Goal: Task Accomplishment & Management: Use online tool/utility

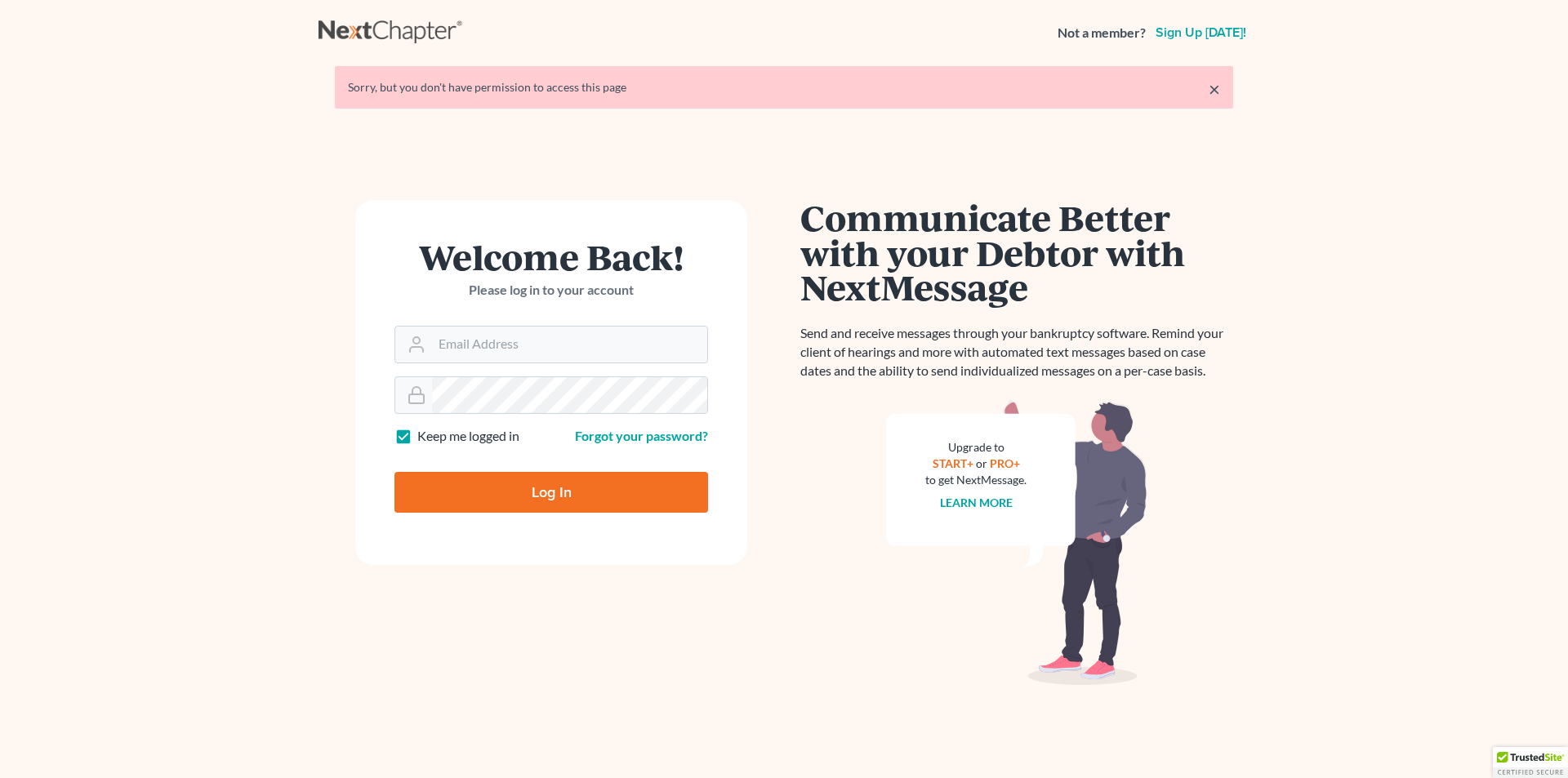
click at [561, 506] on input "Log In" at bounding box center [551, 492] width 313 height 41
type input "Thinking..."
click at [537, 483] on input "Log In" at bounding box center [551, 492] width 313 height 41
type input "Thinking..."
click at [539, 485] on input "Log In" at bounding box center [551, 492] width 313 height 41
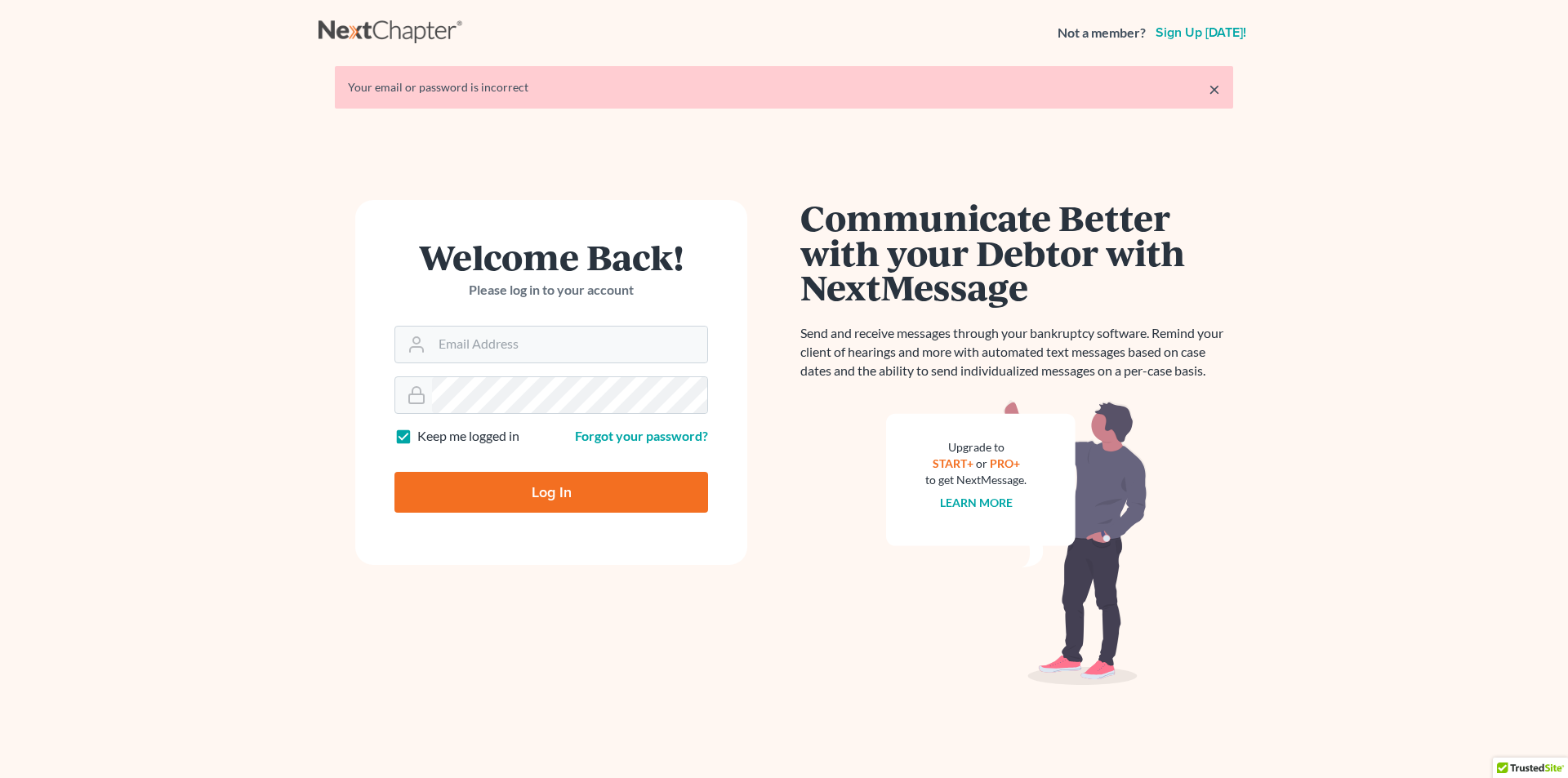
type input "Thinking..."
click at [522, 337] on input "Email Address" at bounding box center [569, 344] width 275 height 36
type input "eric@brandonlawyer.com"
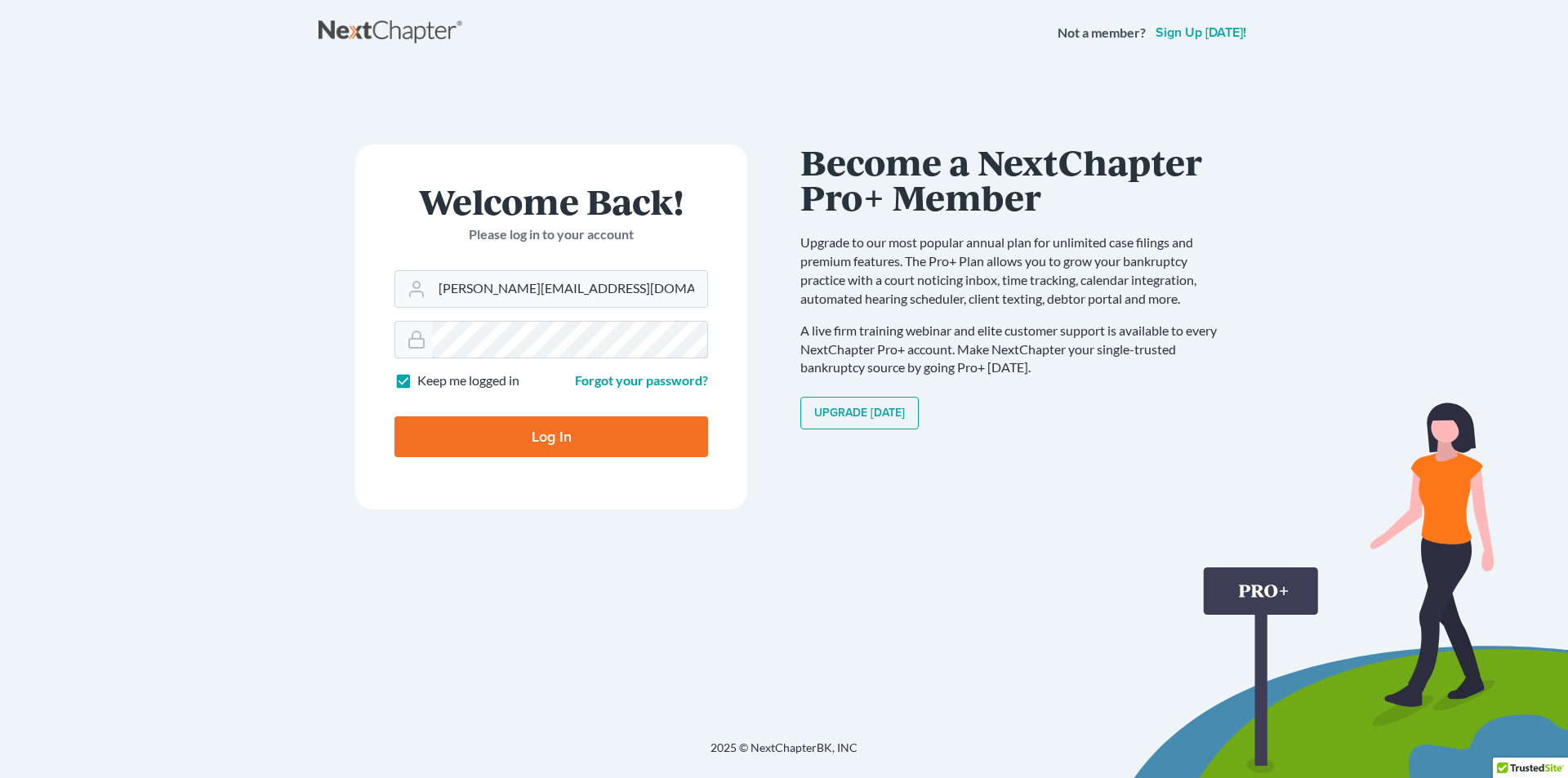
click at [395, 416] on input "Log In" at bounding box center [551, 436] width 313 height 41
type input "Thinking..."
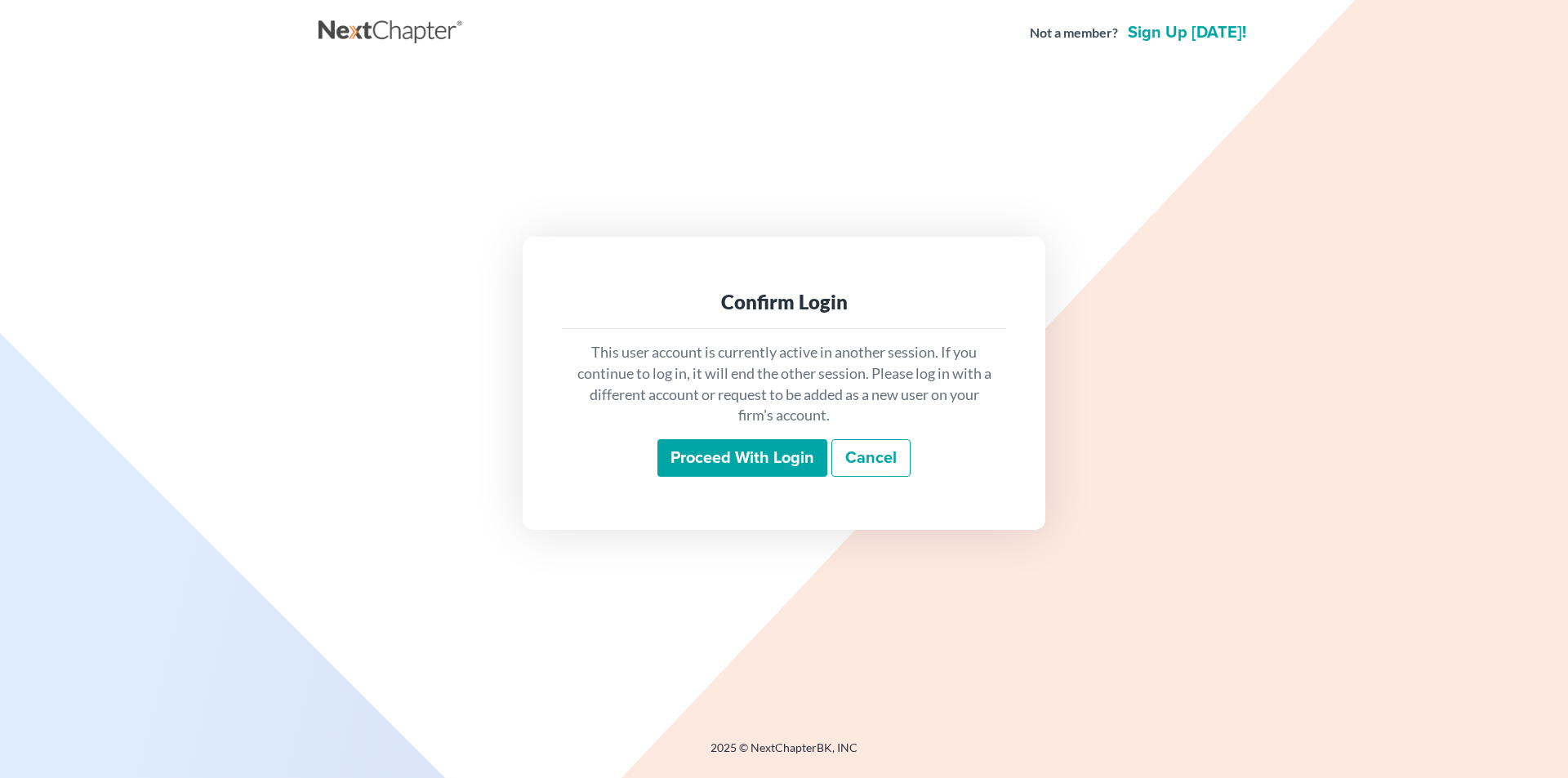
click at [793, 448] on input "Proceed with login" at bounding box center [743, 457] width 169 height 37
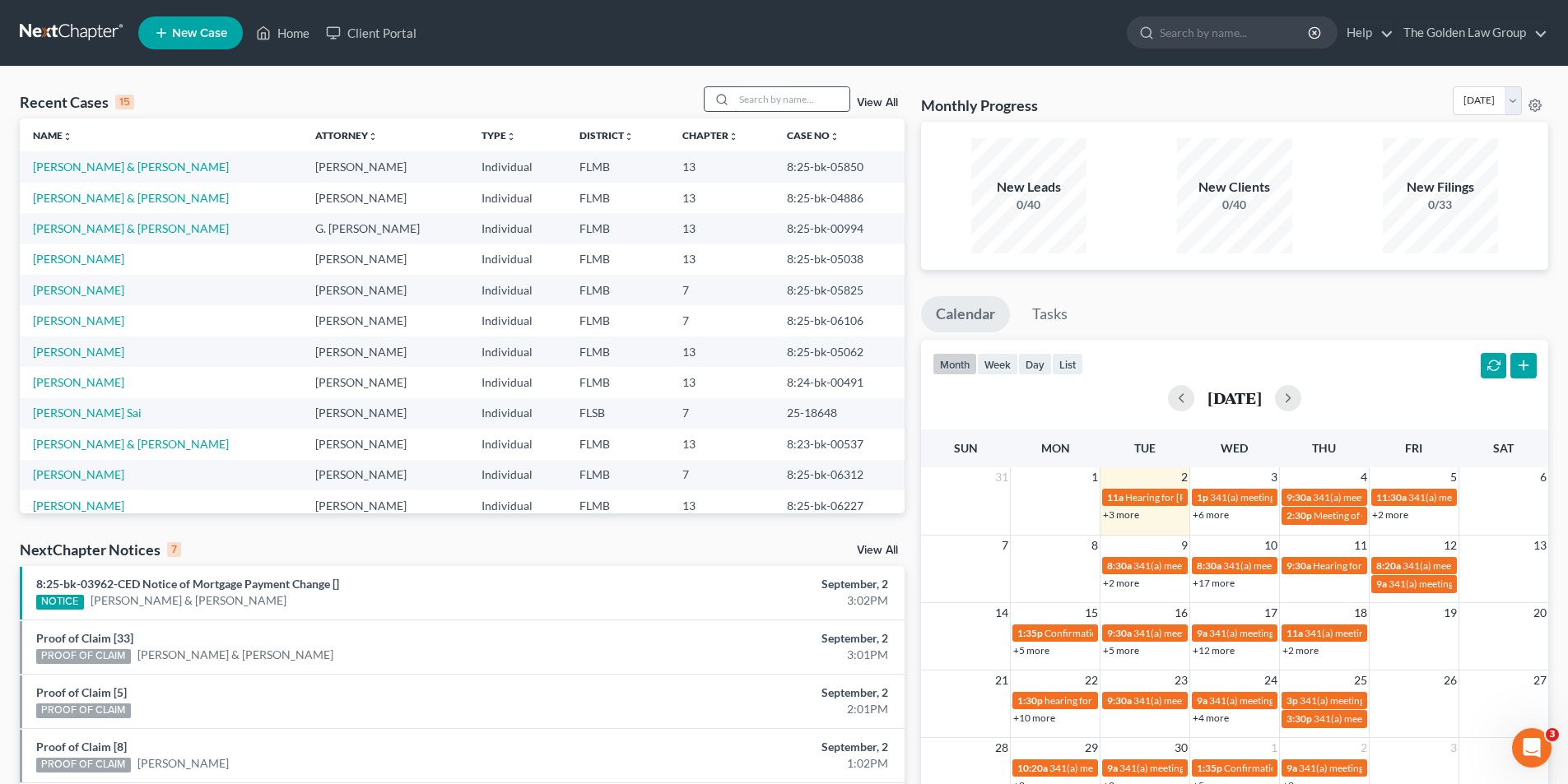
click at [767, 95] on input "search" at bounding box center [792, 99] width 115 height 24
click at [1182, 33] on input "search" at bounding box center [1235, 32] width 151 height 30
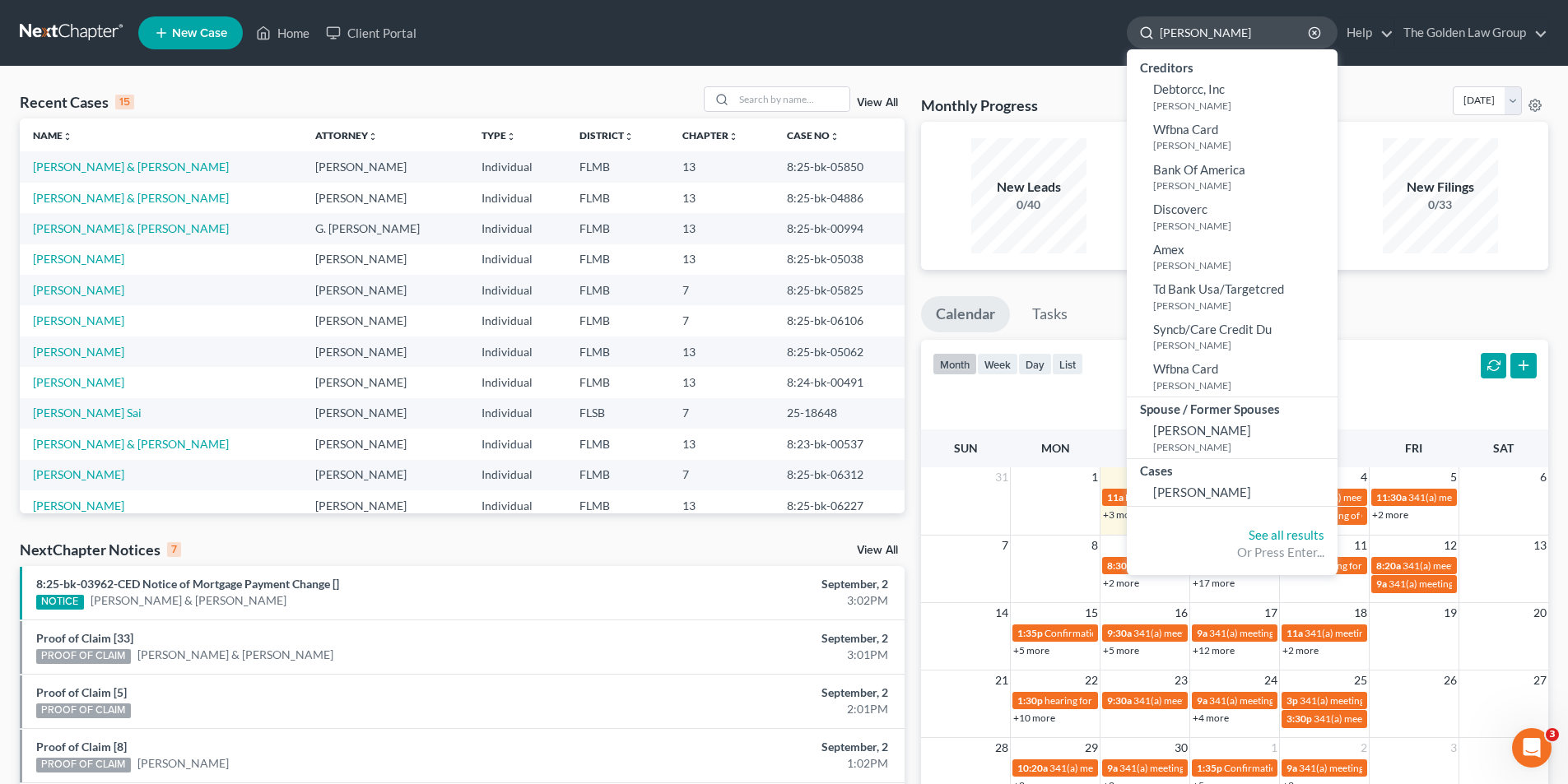
type input "[PERSON_NAME]"
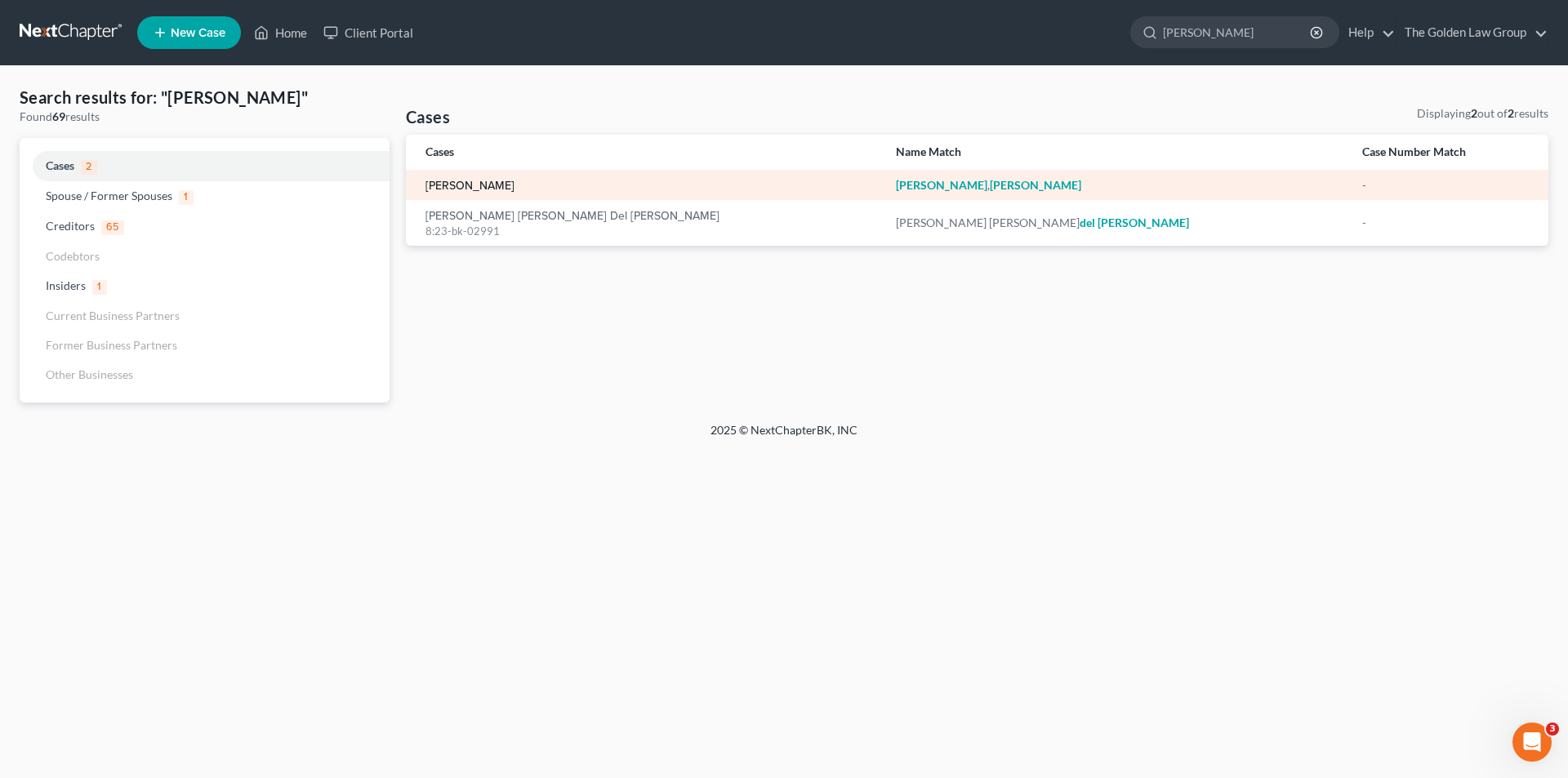
click at [461, 184] on link "[PERSON_NAME]" at bounding box center [470, 186] width 89 height 12
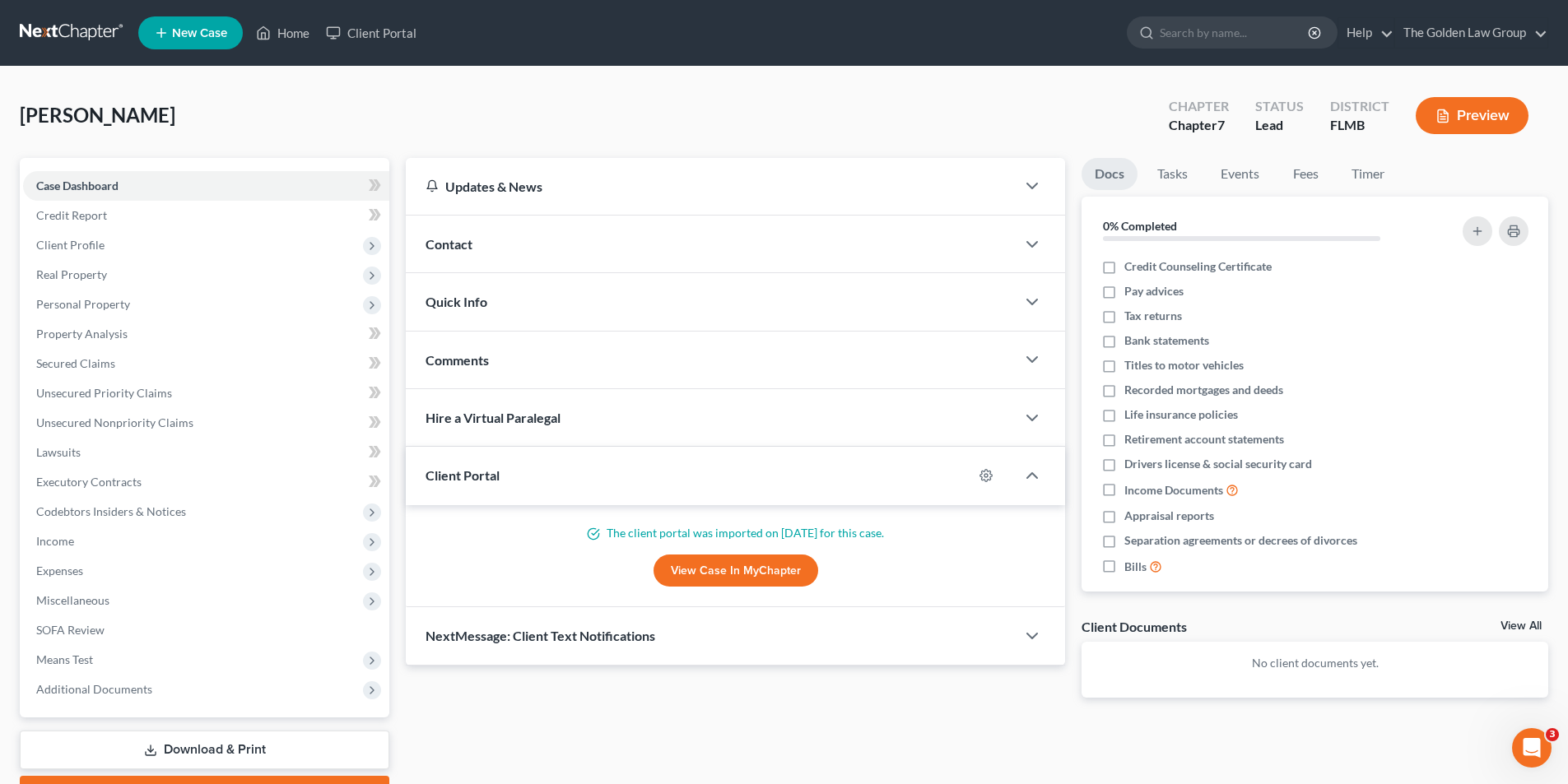
click at [1495, 109] on button "Preview" at bounding box center [1472, 116] width 113 height 37
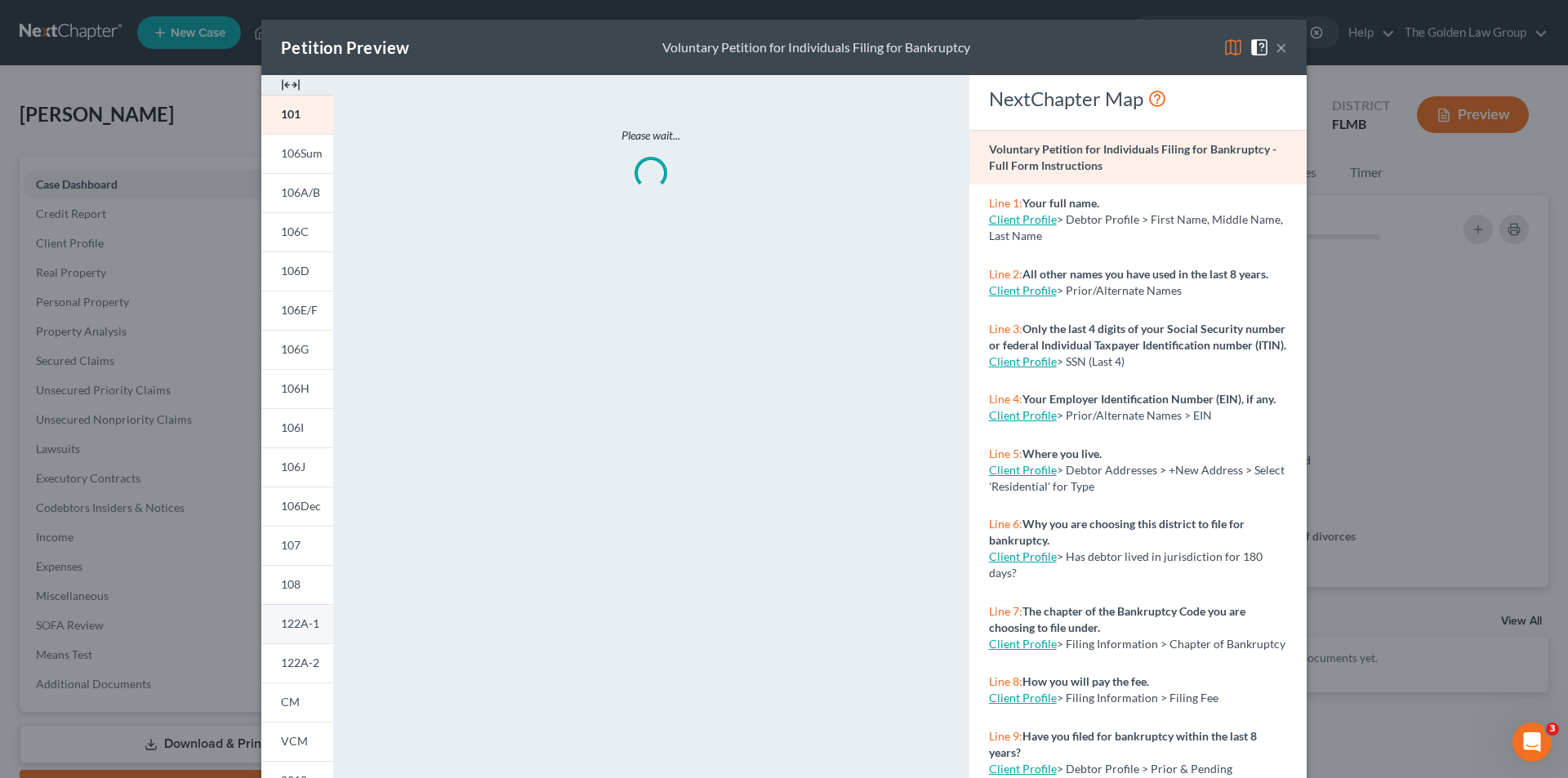
click at [295, 619] on span "122A-1" at bounding box center [300, 623] width 38 height 14
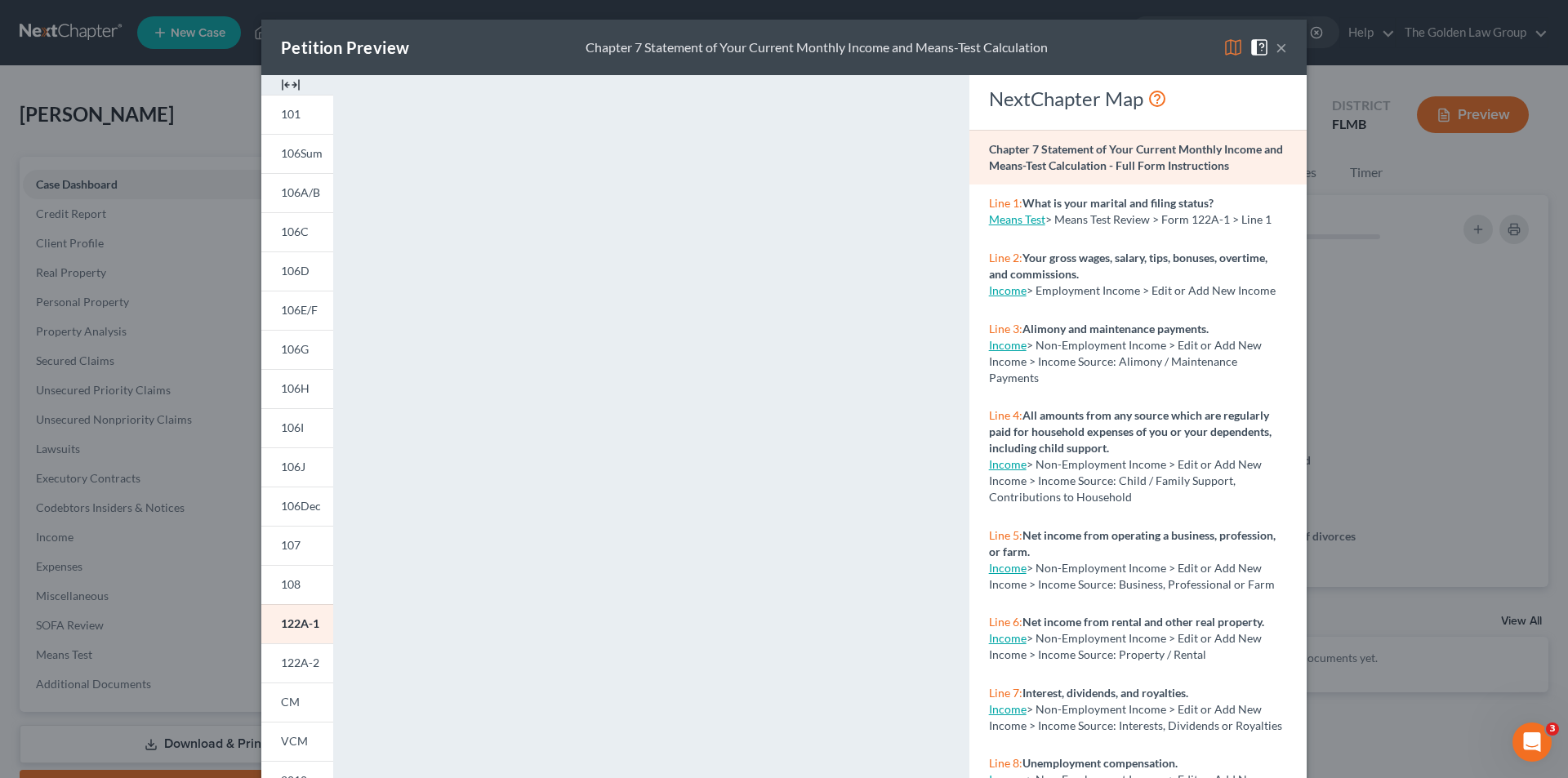
drag, startPoint x: 289, startPoint y: 658, endPoint x: 402, endPoint y: 596, distance: 128.9
click at [289, 657] on span "122A-2" at bounding box center [300, 662] width 38 height 14
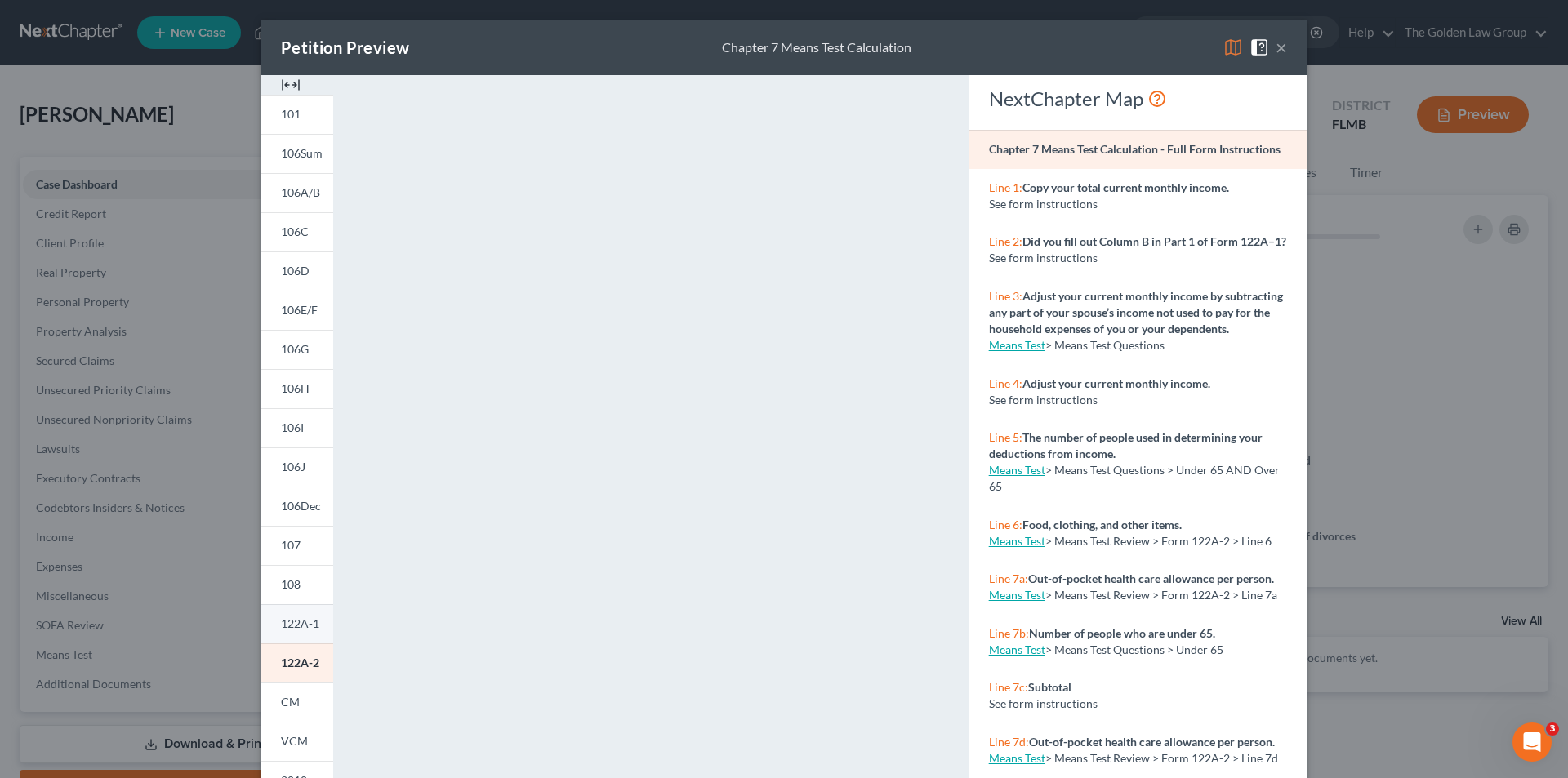
click at [288, 617] on span "122A-1" at bounding box center [300, 623] width 38 height 14
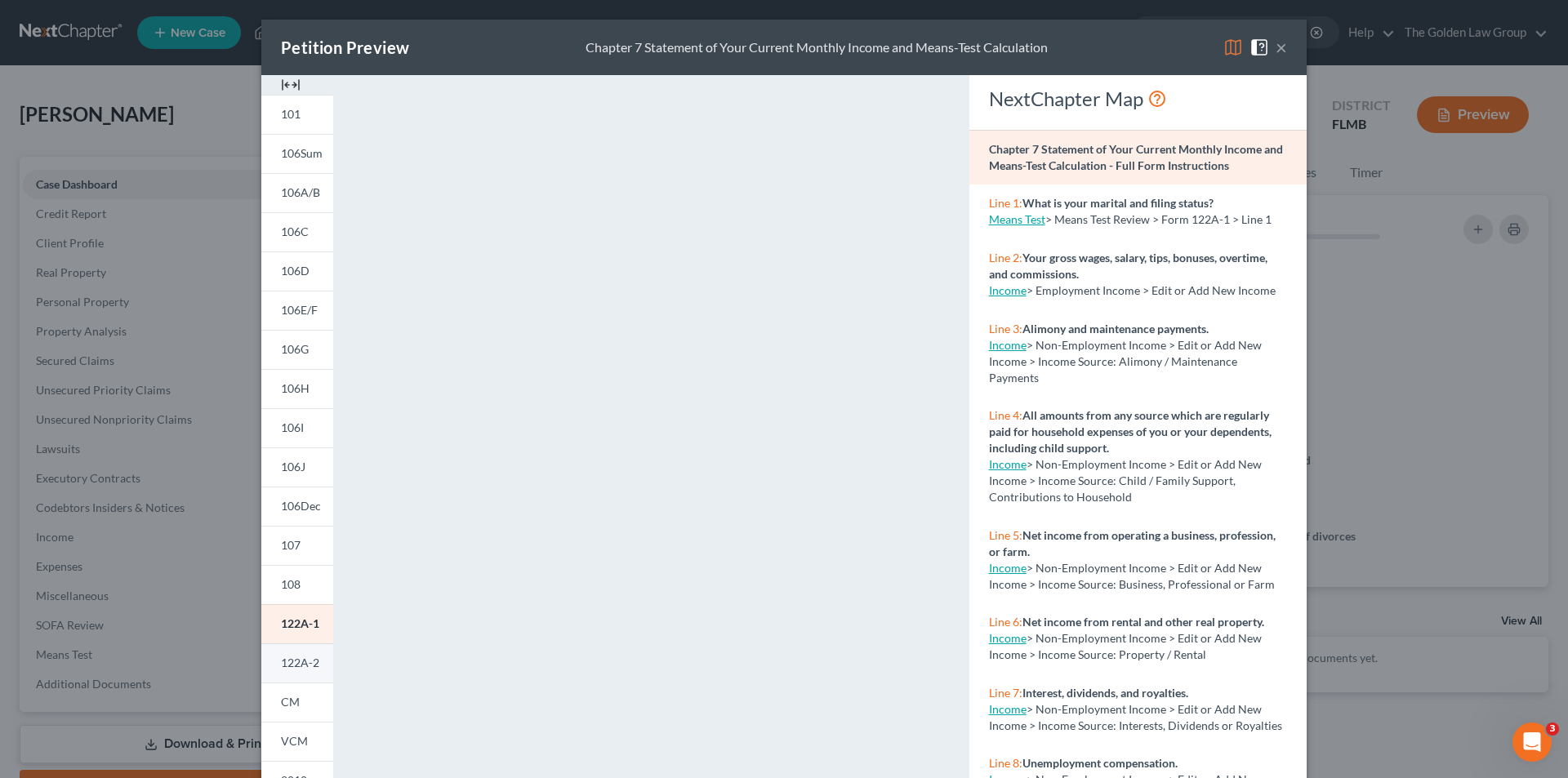
click at [293, 653] on link "122A-2" at bounding box center [297, 662] width 72 height 39
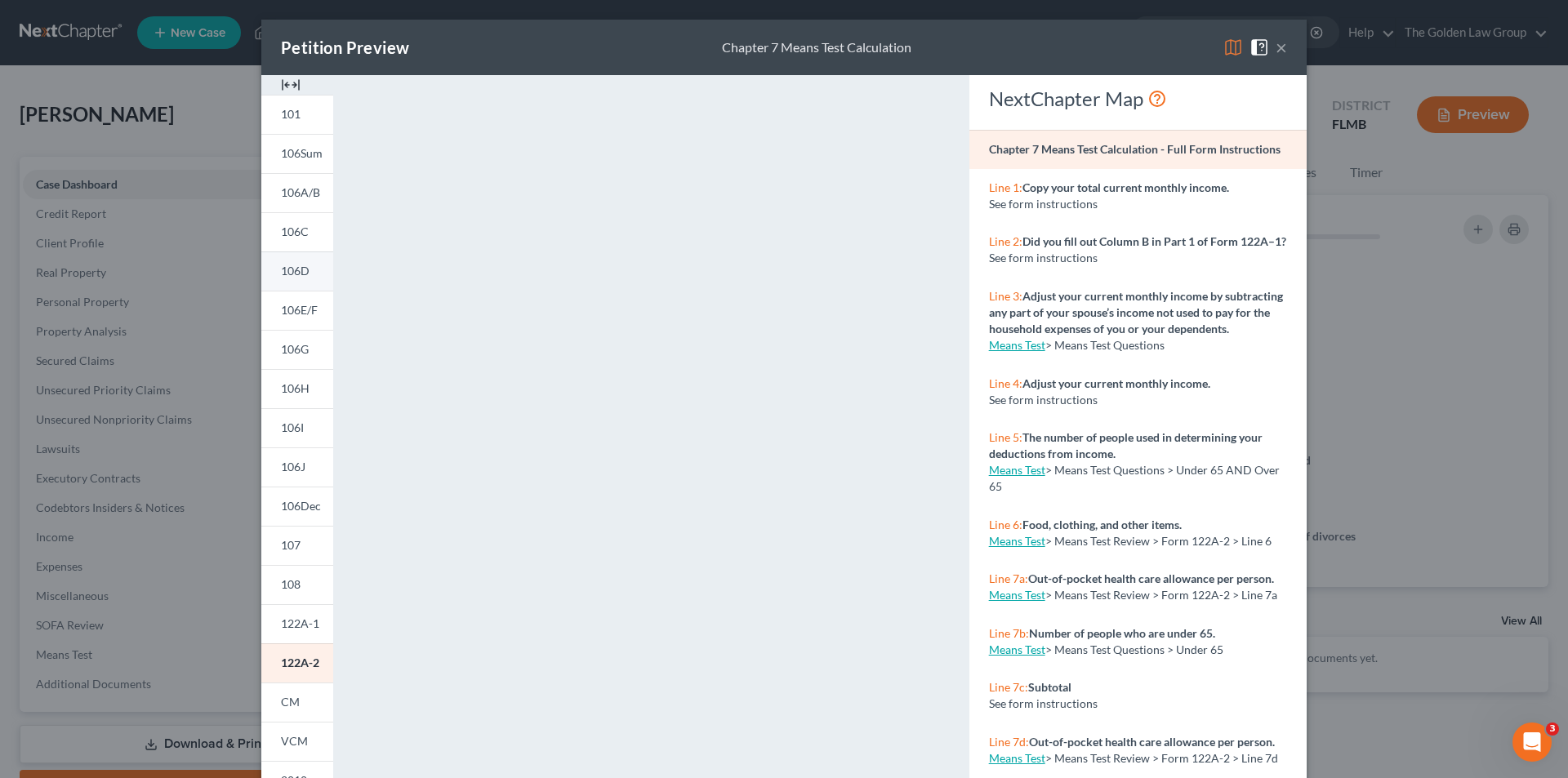
click at [288, 267] on span "106D" at bounding box center [294, 271] width 28 height 14
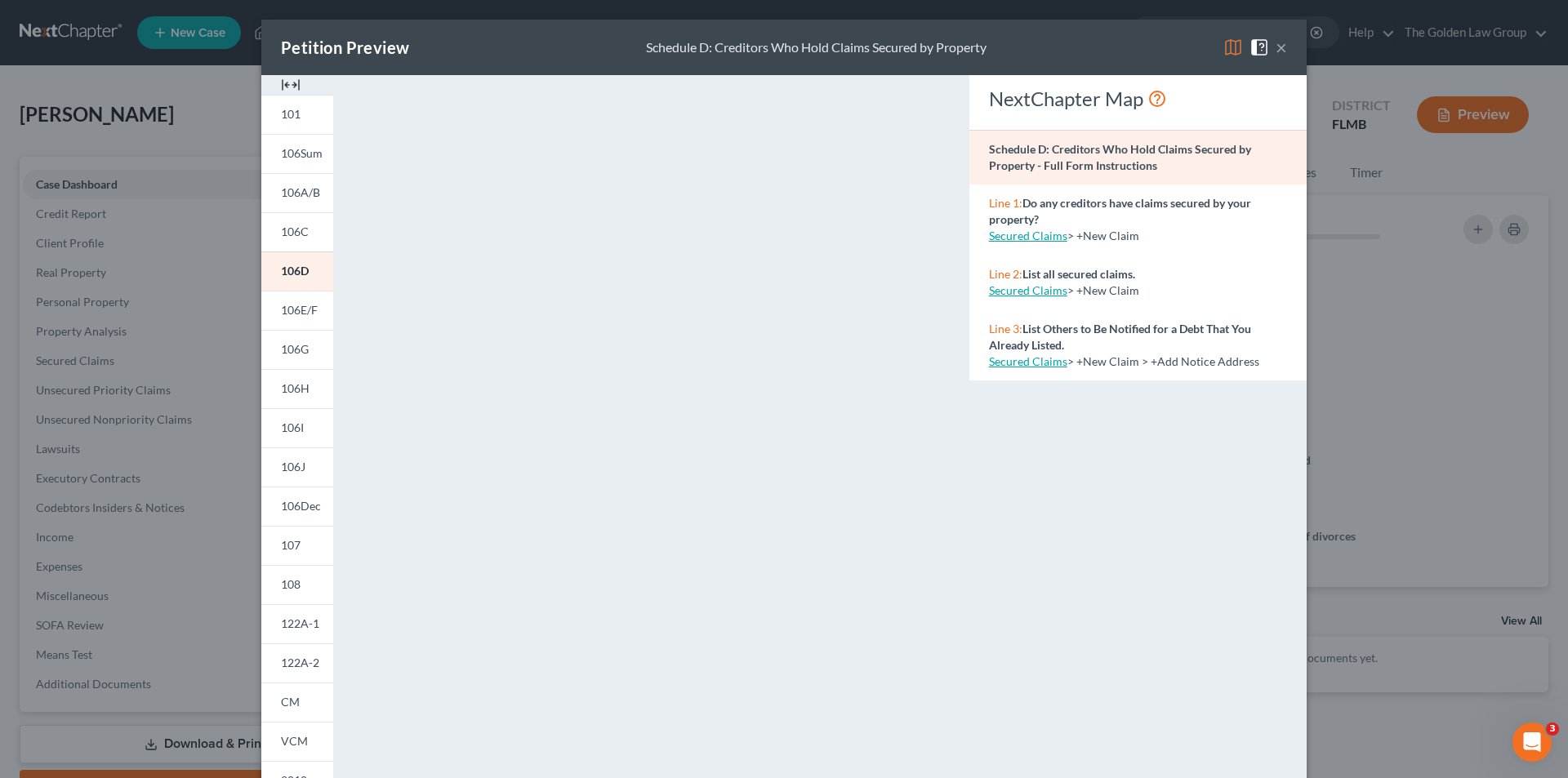
drag, startPoint x: 235, startPoint y: 344, endPoint x: 215, endPoint y: 351, distance: 21.2
click at [228, 346] on div "Petition Preview Schedule D: Creditors Who Hold Claims Secured by Property × 10…" at bounding box center [784, 389] width 1568 height 778
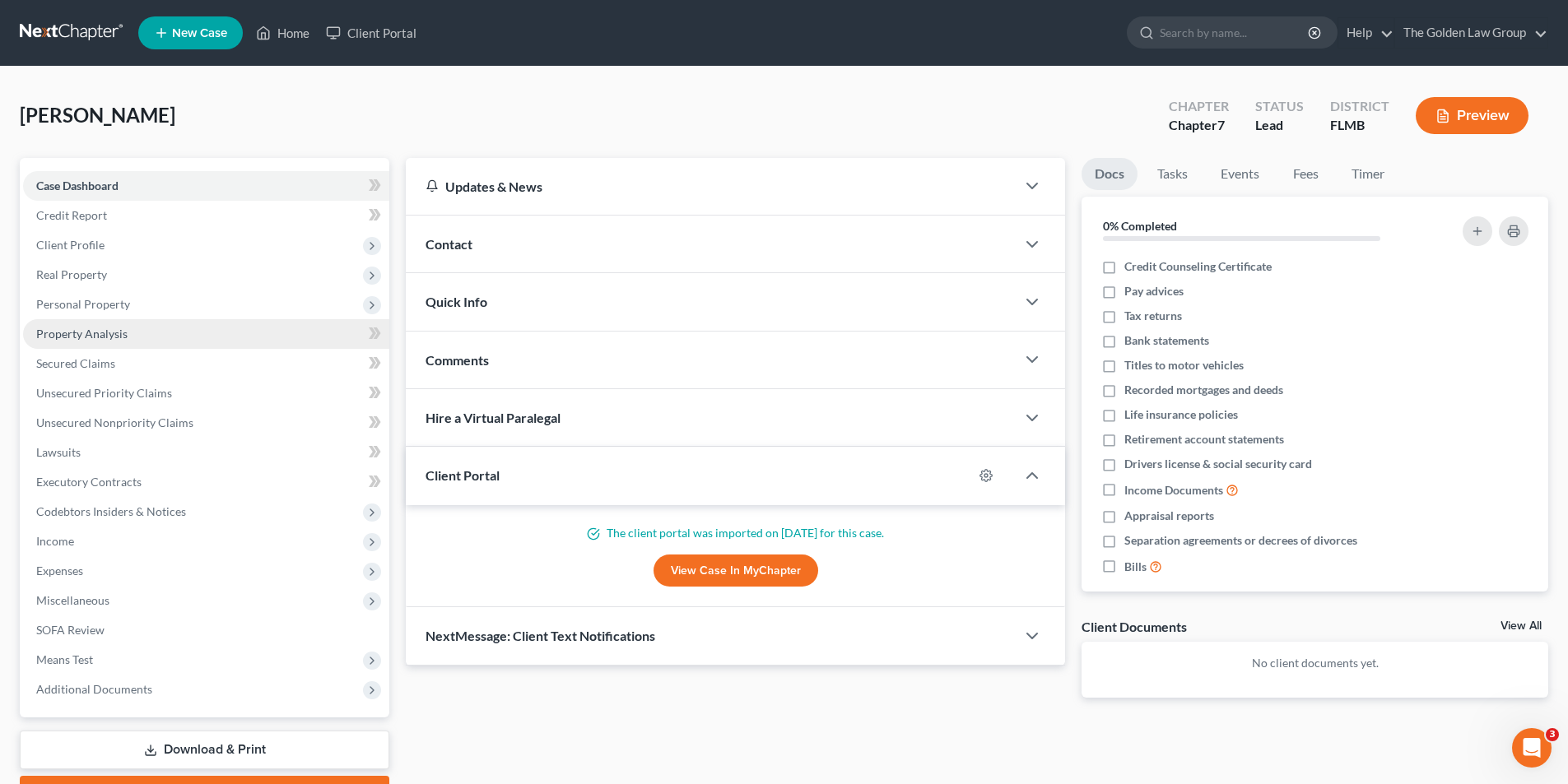
click at [106, 336] on span "Property Analysis" at bounding box center [81, 333] width 91 height 14
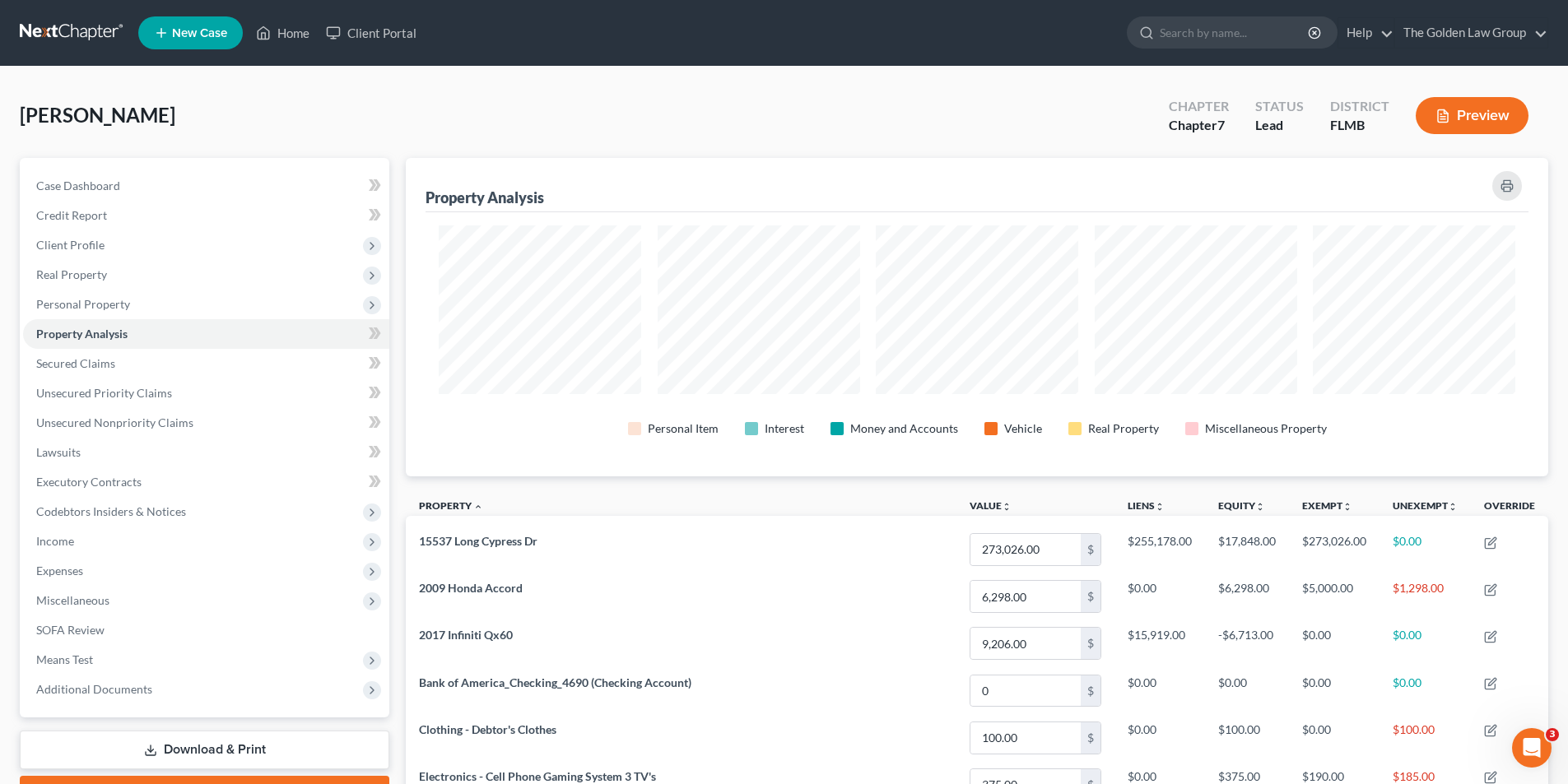
click at [1463, 117] on button "Preview" at bounding box center [1472, 116] width 113 height 37
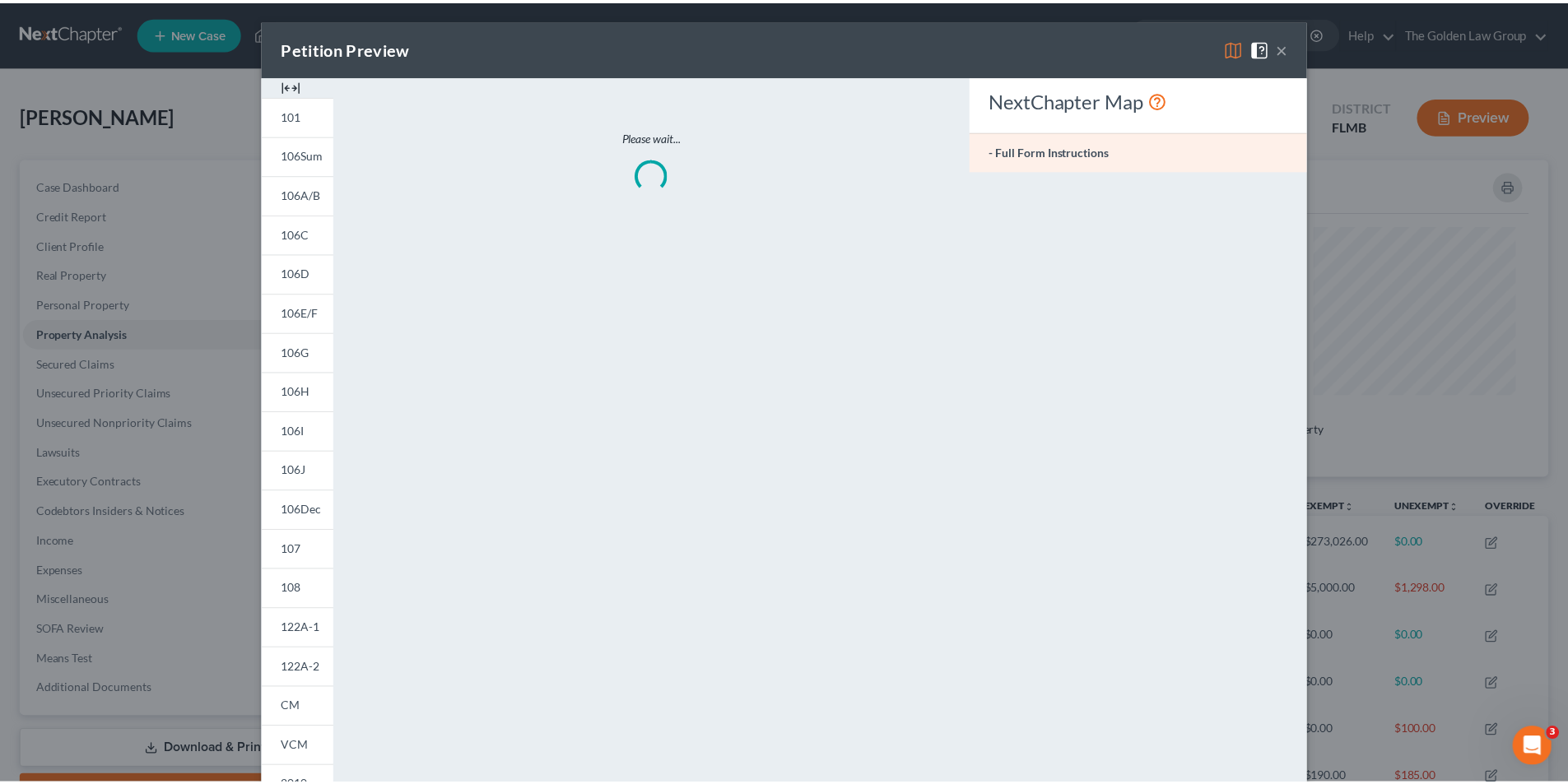
scroll to position [319, 1152]
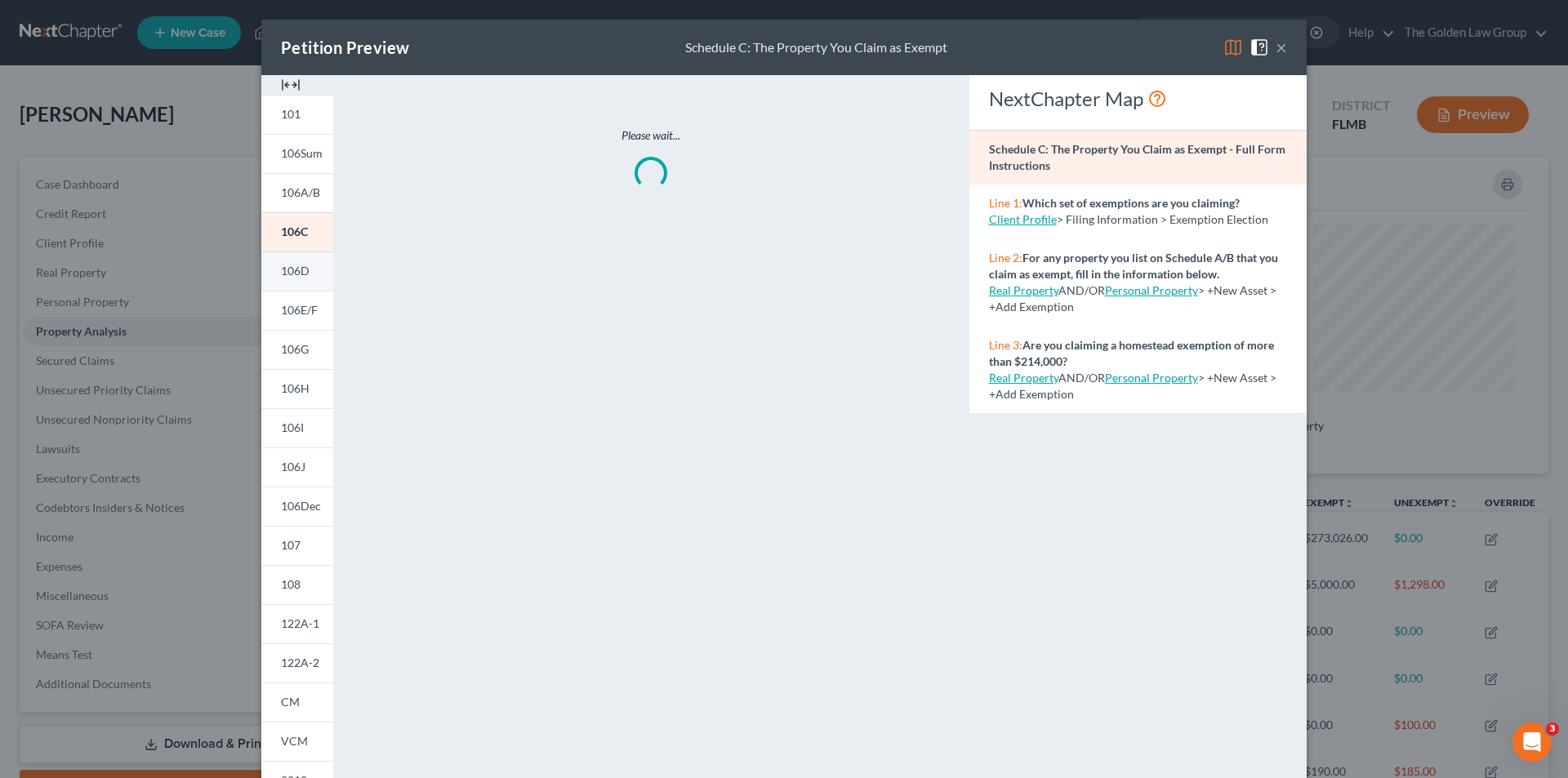
click at [295, 272] on span "106D" at bounding box center [294, 271] width 28 height 14
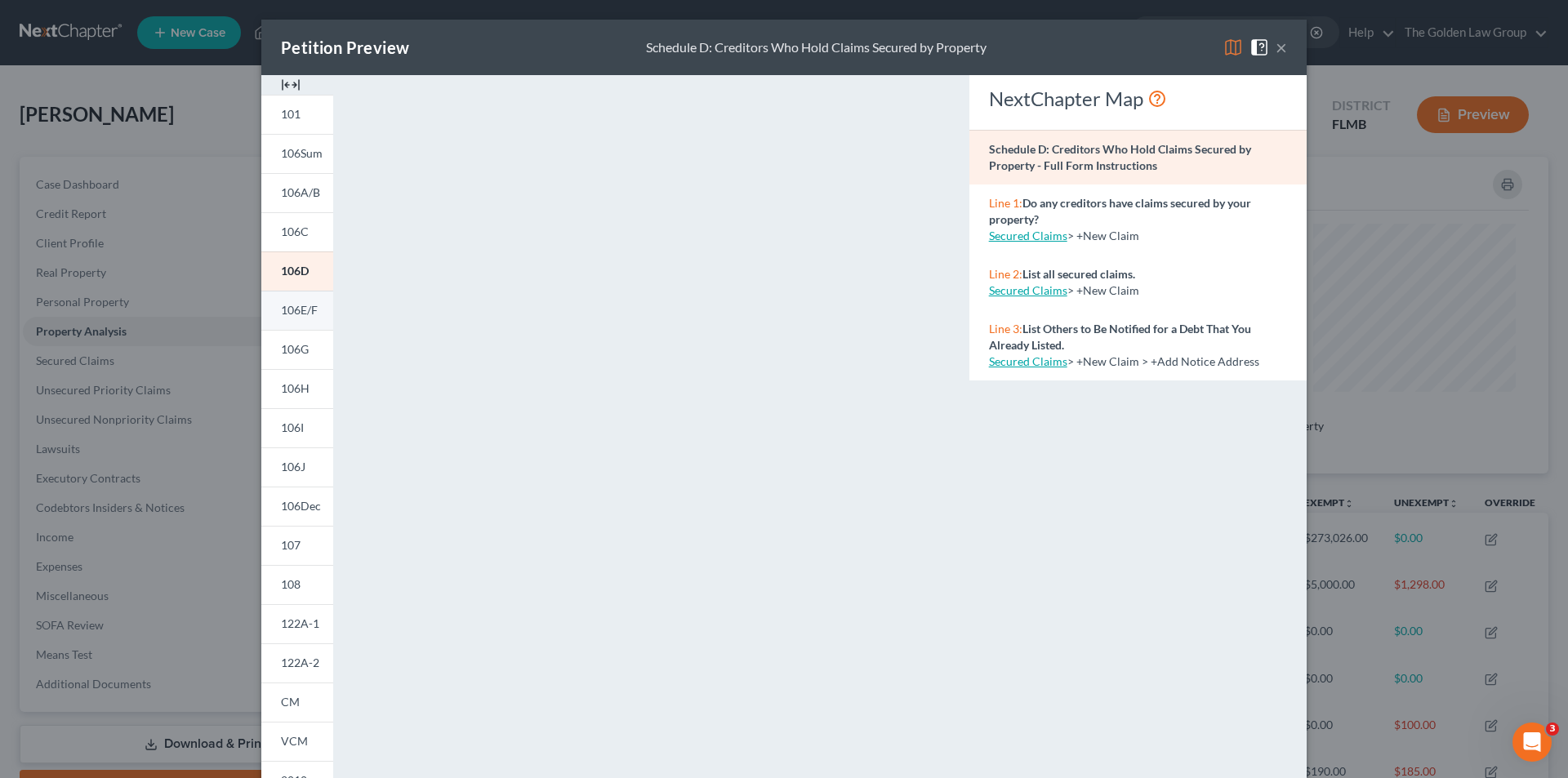
click at [300, 310] on span "106E/F" at bounding box center [299, 310] width 36 height 14
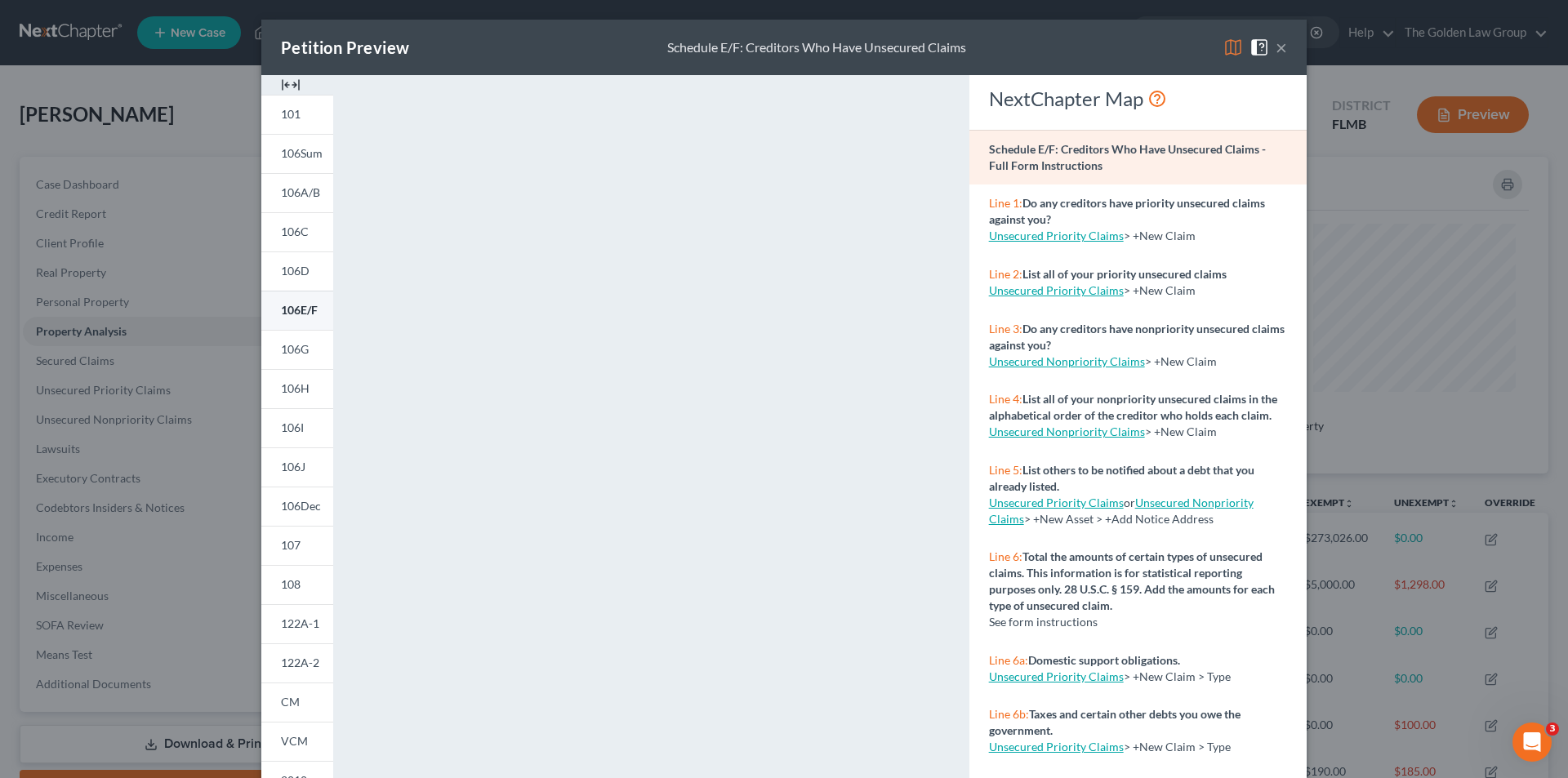
click at [292, 304] on span "106E/F" at bounding box center [299, 310] width 36 height 14
click at [286, 423] on span "106I" at bounding box center [292, 427] width 23 height 14
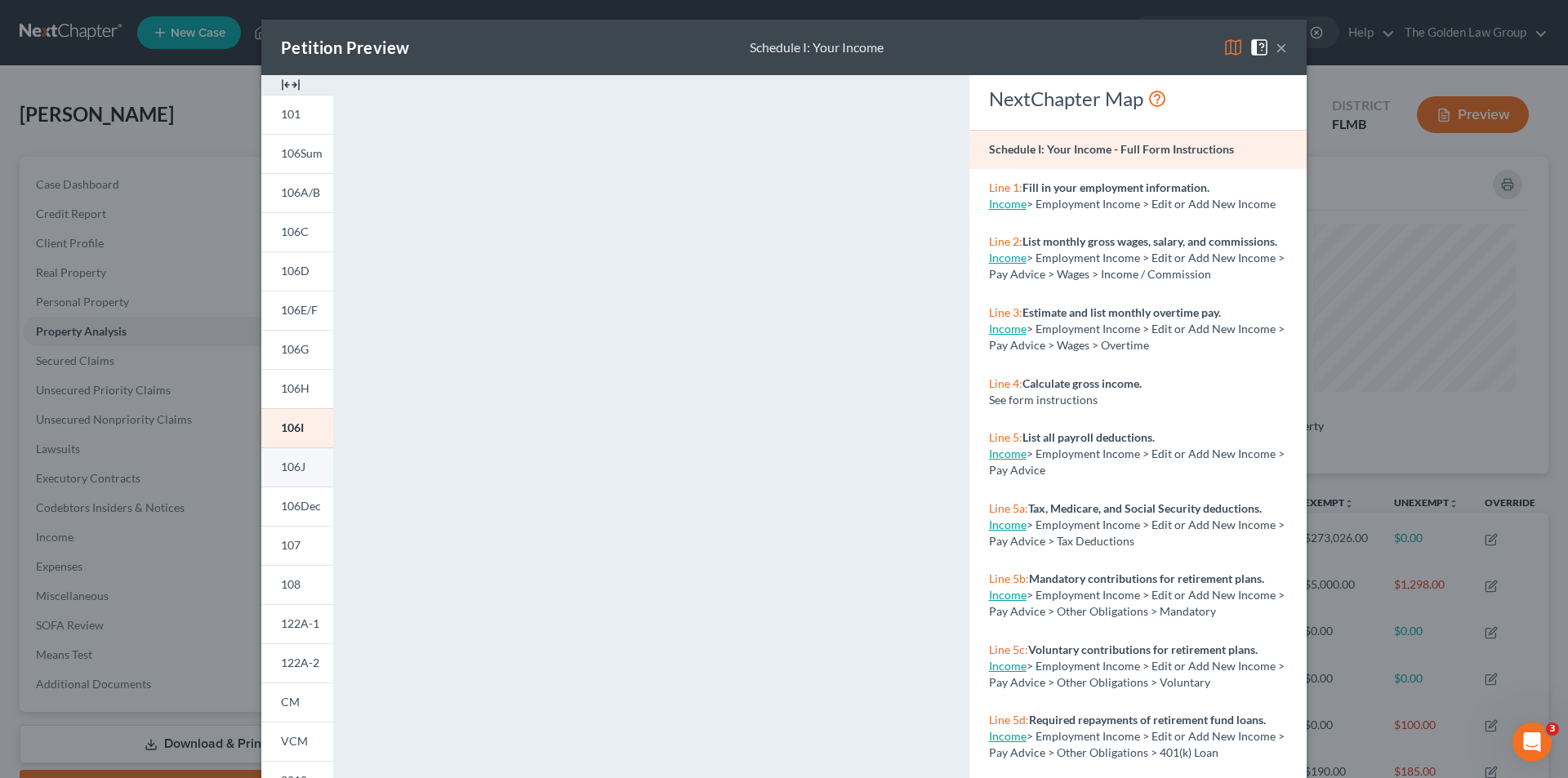
click at [287, 466] on span "106J" at bounding box center [292, 466] width 25 height 14
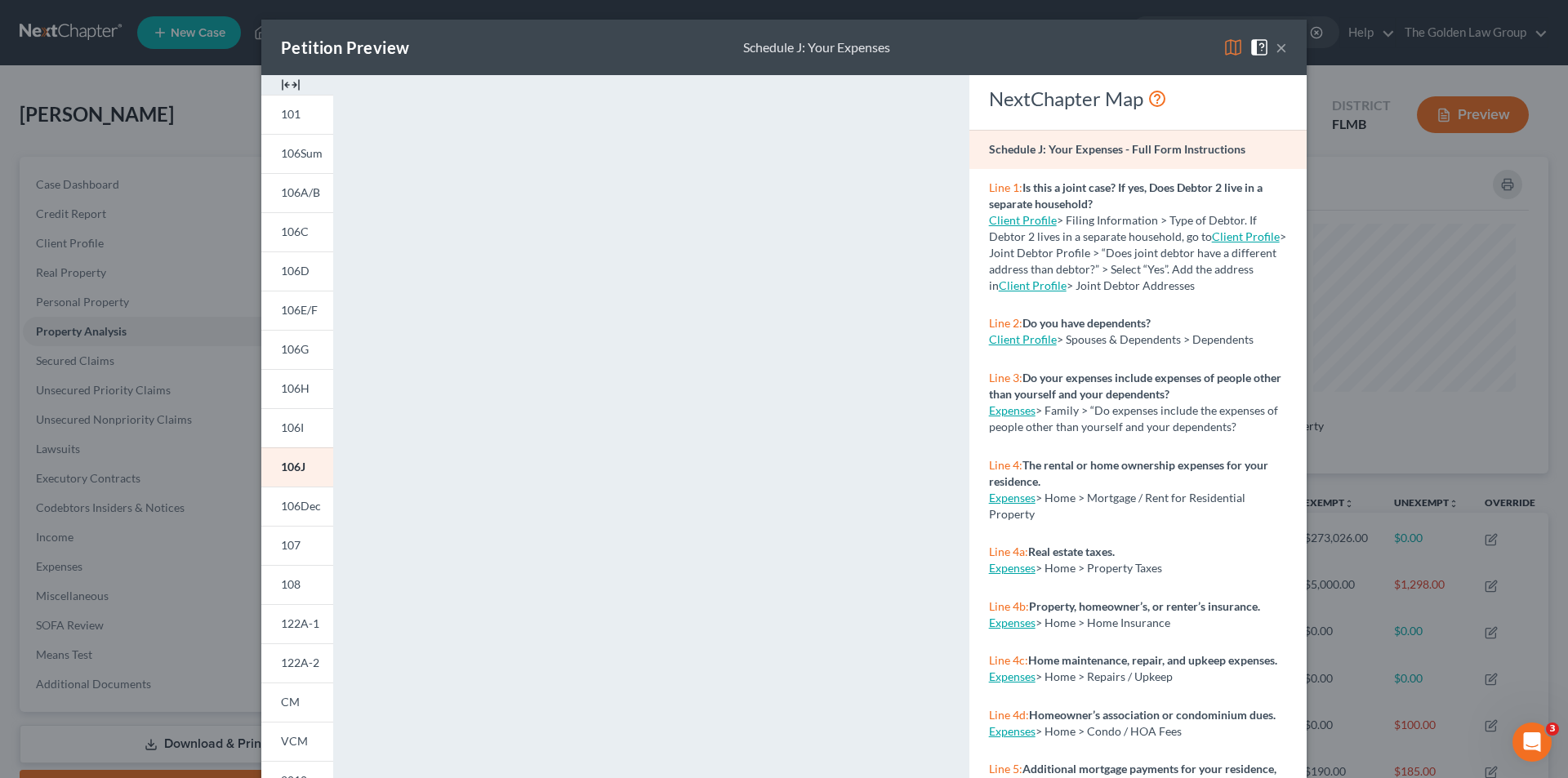
click at [199, 516] on div "Petition Preview Schedule J: Your Expenses × 101 106Sum 106A/B 106C 106D 106E/F…" at bounding box center [784, 389] width 1568 height 778
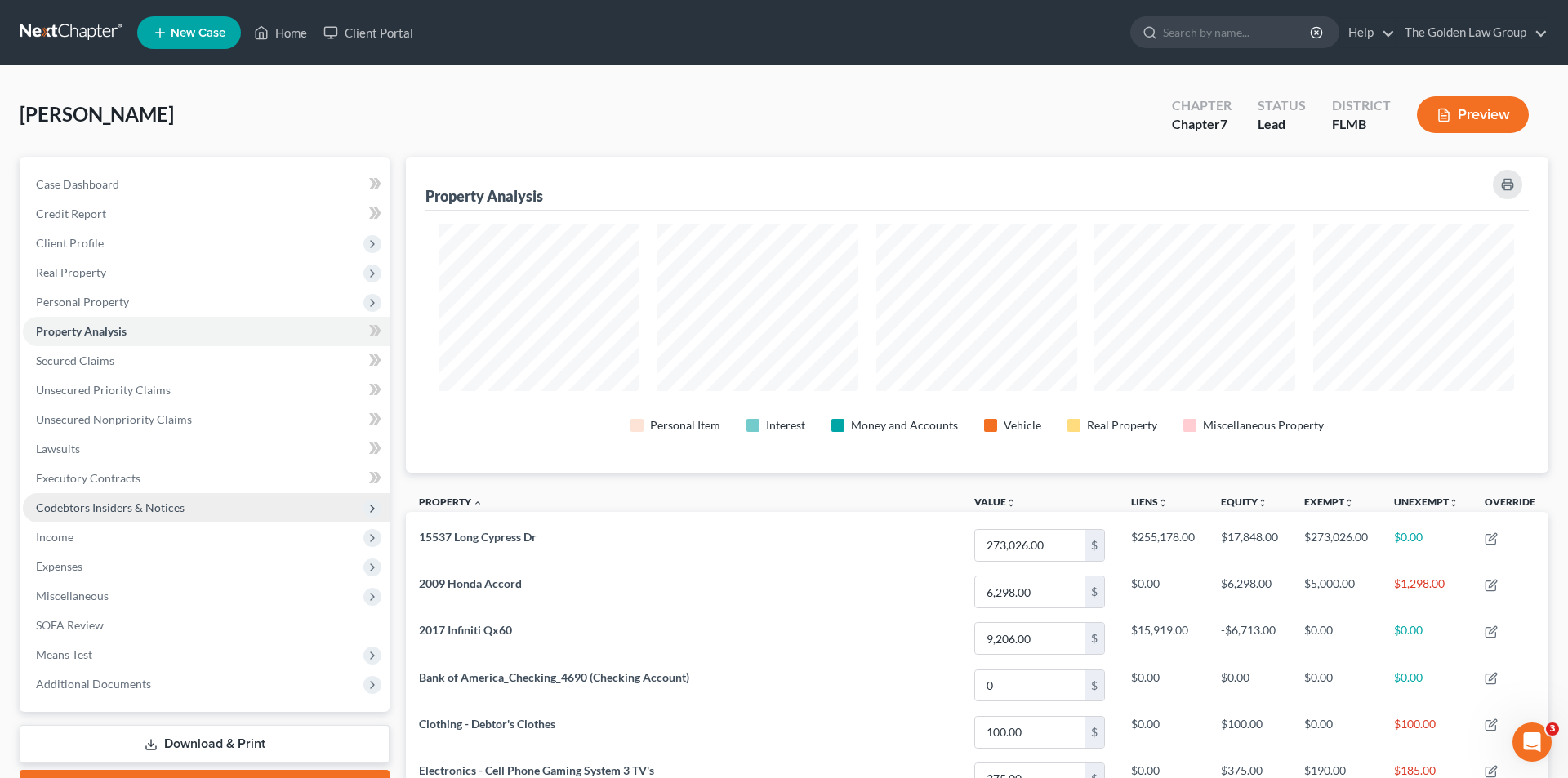
scroll to position [816230, 815494]
click at [1463, 118] on button "Preview" at bounding box center [1460, 115] width 112 height 36
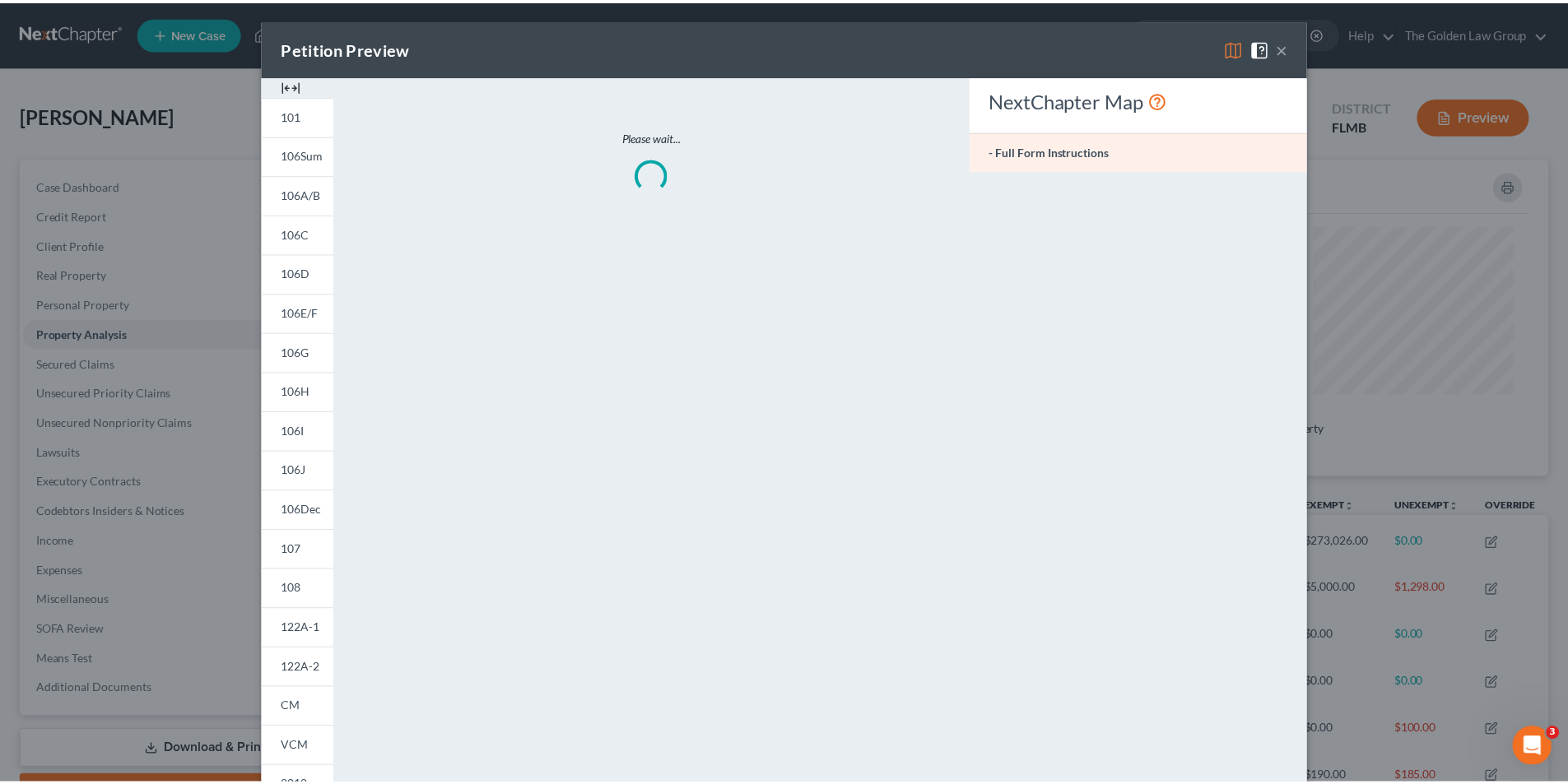
scroll to position [319, 1152]
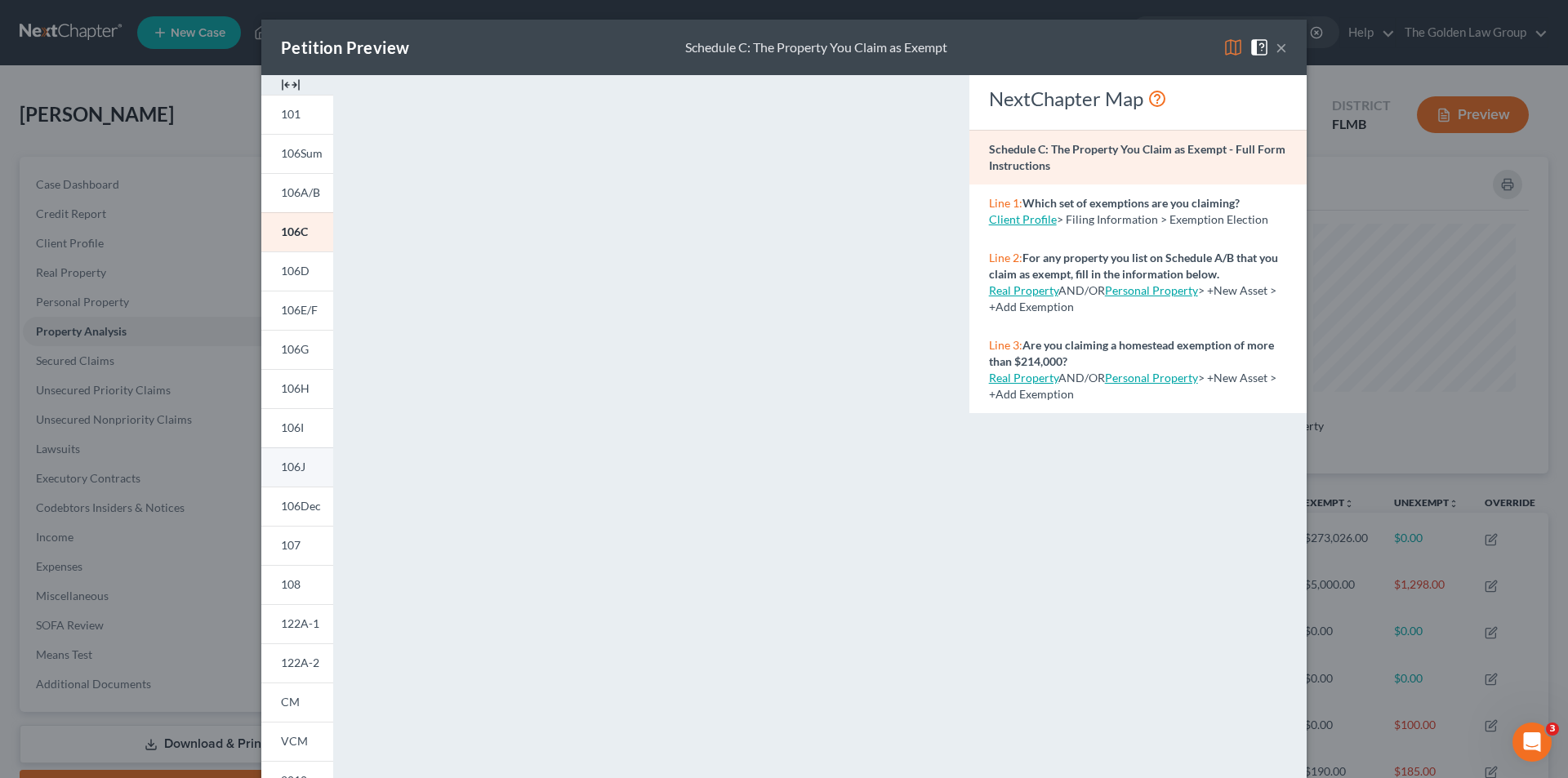
click at [300, 467] on span "106J" at bounding box center [292, 466] width 25 height 14
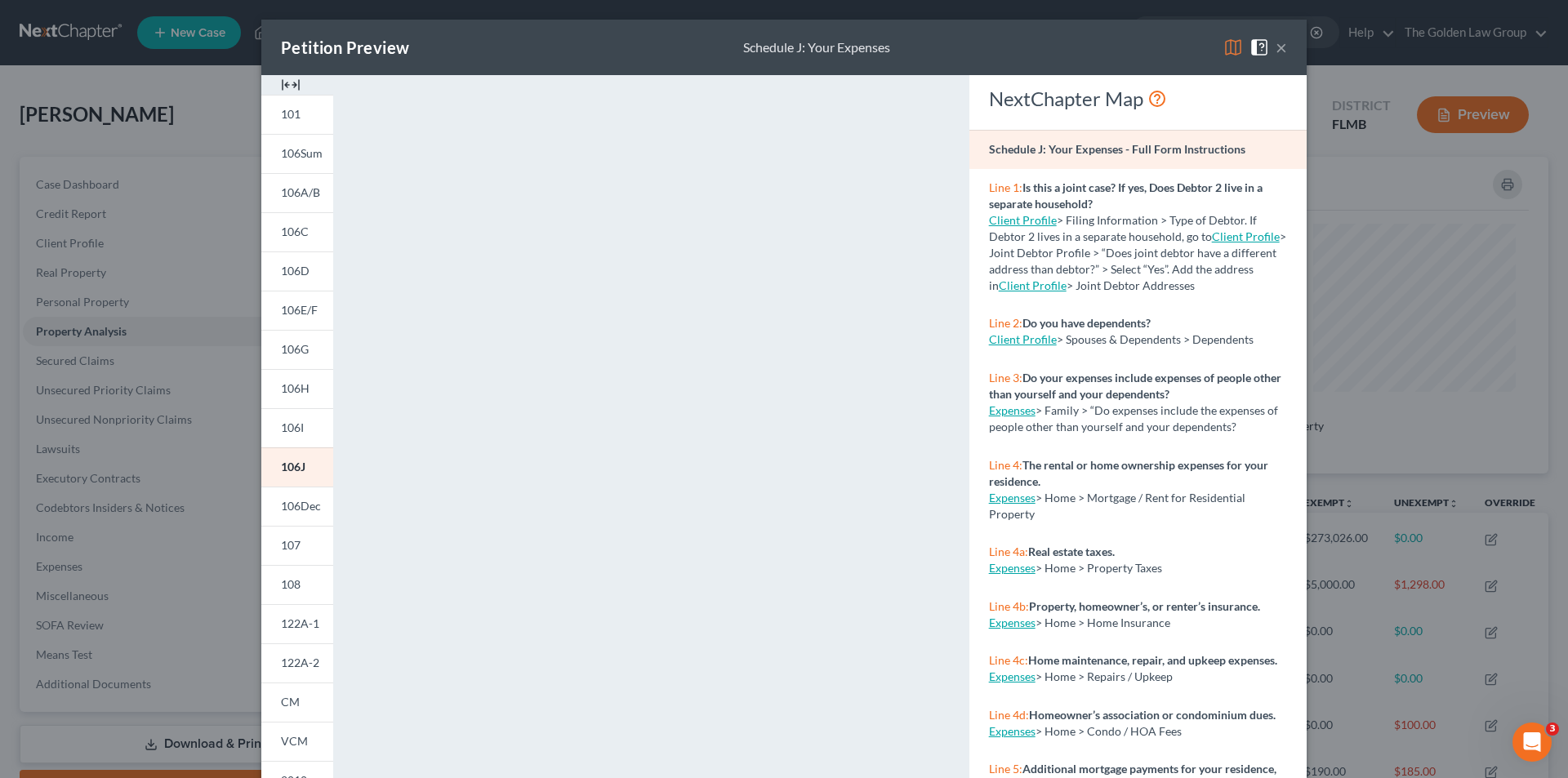
click at [115, 358] on div "Petition Preview Schedule J: Your Expenses × 101 106Sum 106A/B 106C 106D 106E/F…" at bounding box center [784, 389] width 1568 height 778
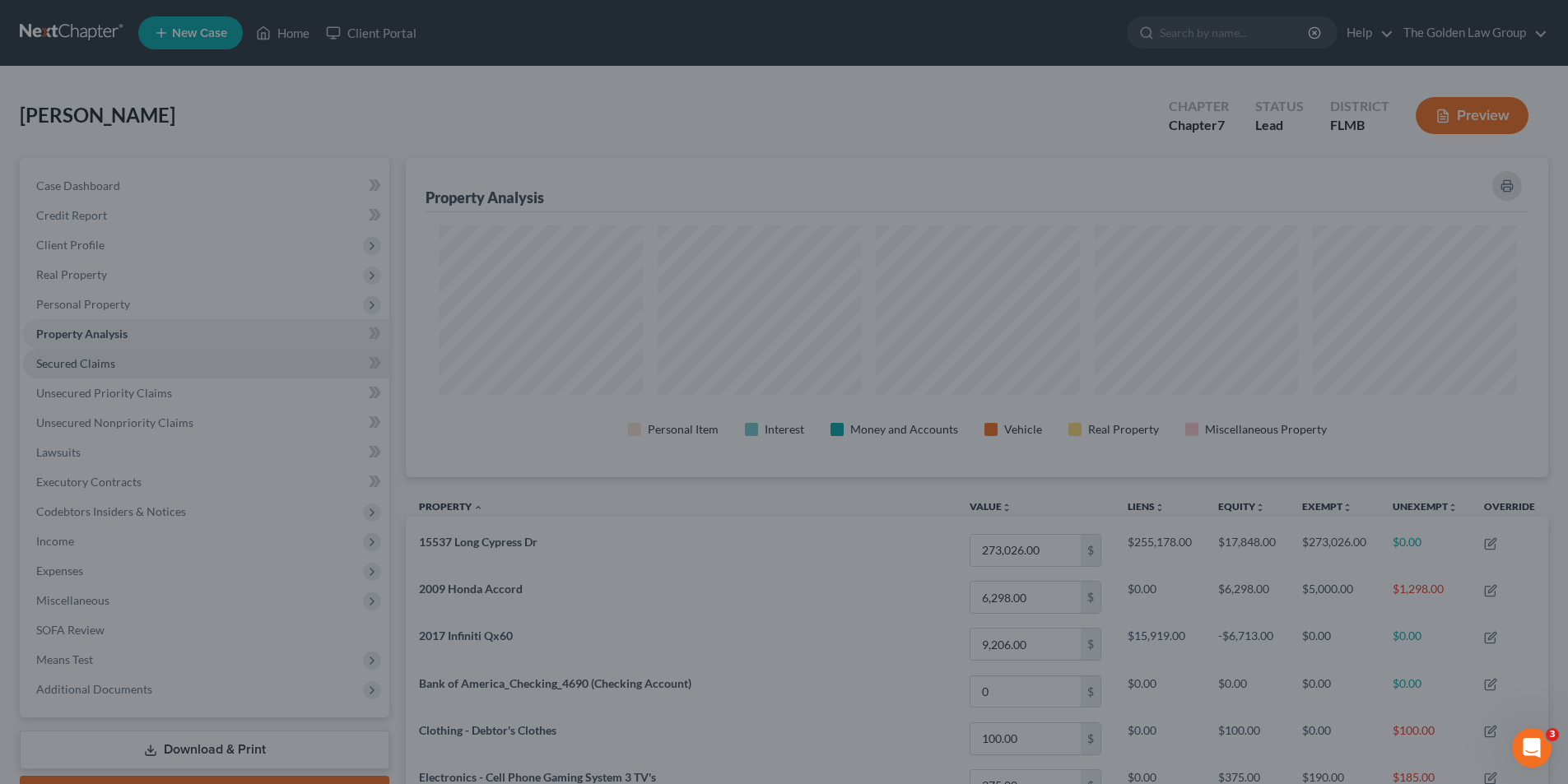
scroll to position [822525, 822182]
